Goal: Navigation & Orientation: Understand site structure

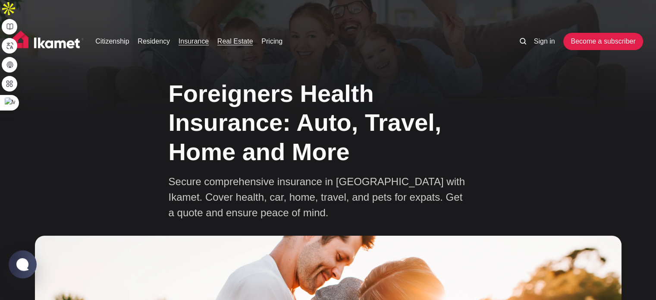
click at [236, 36] on link "Real Estate" at bounding box center [235, 41] width 36 height 10
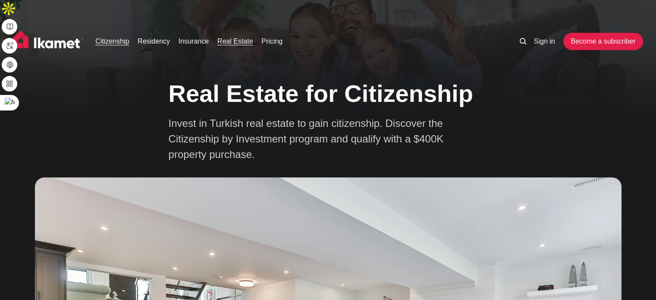
click at [113, 36] on link "Citizenship" at bounding box center [112, 41] width 34 height 10
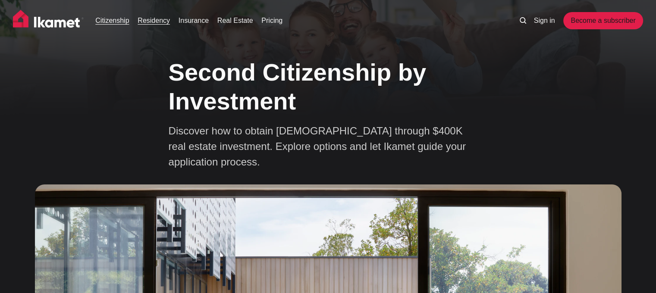
click at [159, 22] on link "Residency" at bounding box center [154, 21] width 32 height 10
